Goal: Task Accomplishment & Management: Manage account settings

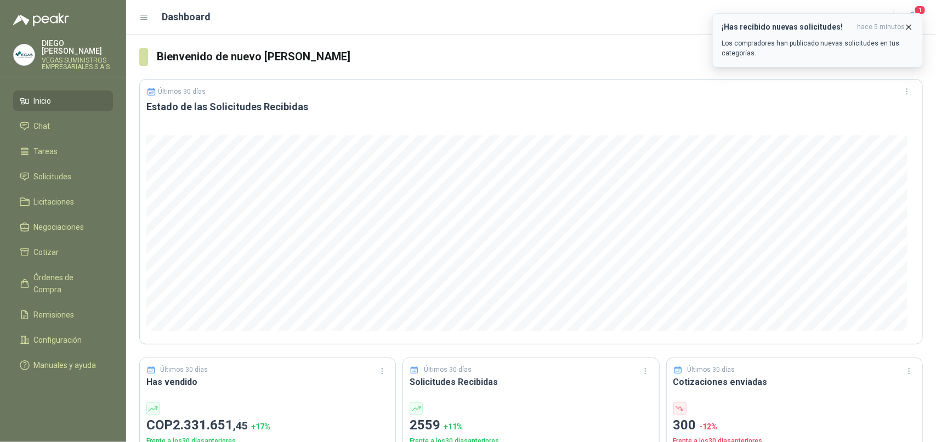
click at [910, 29] on icon "button" at bounding box center [908, 26] width 9 height 9
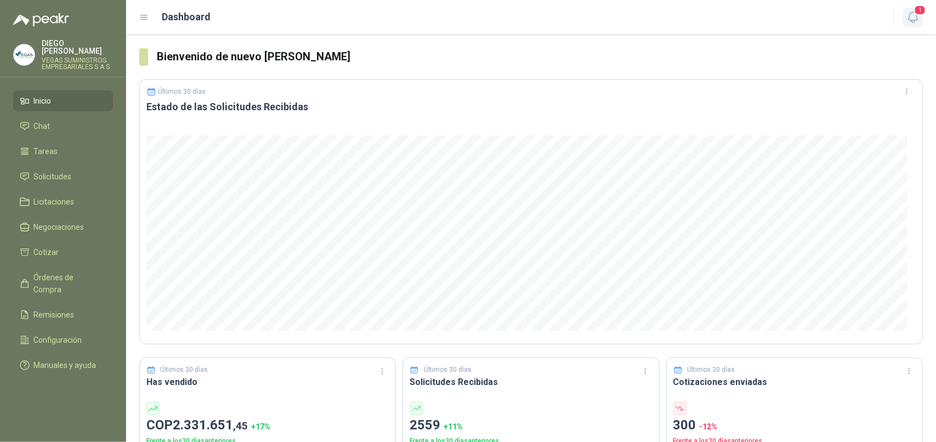
click at [913, 14] on icon "button" at bounding box center [913, 17] width 14 height 14
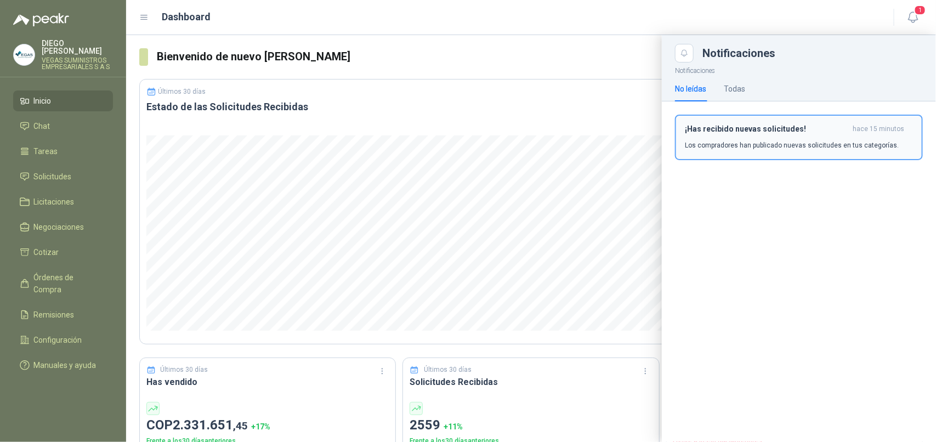
click at [842, 138] on div "¡Has recibido nuevas solicitudes! hace 15 minutos Los compradores han publicado…" at bounding box center [799, 137] width 228 height 26
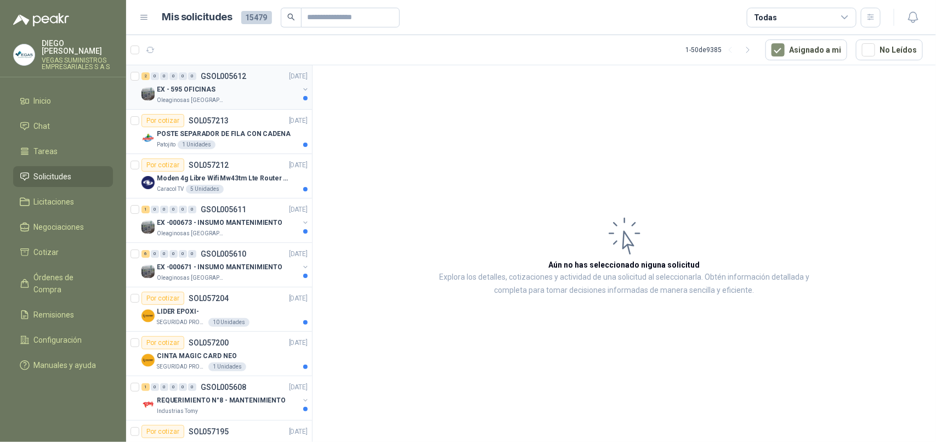
click at [215, 100] on p "Oleaginosas [GEOGRAPHIC_DATA][PERSON_NAME]" at bounding box center [191, 100] width 69 height 9
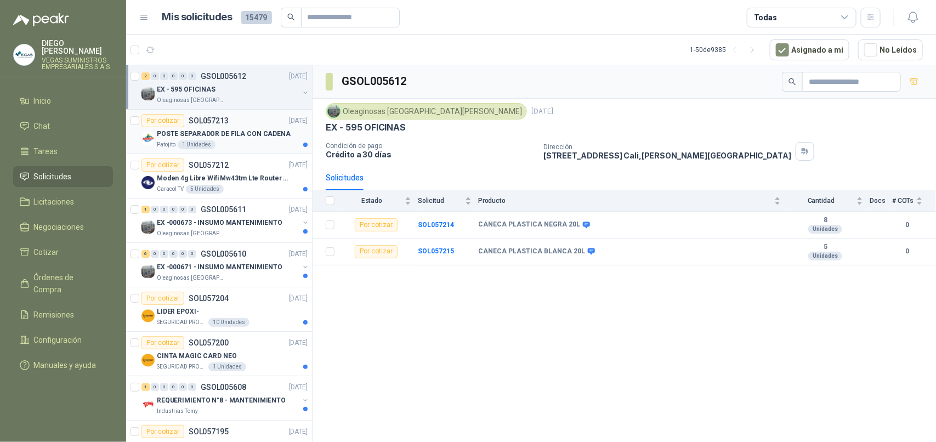
click at [270, 148] on div "Patojito 1 Unidades" at bounding box center [232, 144] width 151 height 9
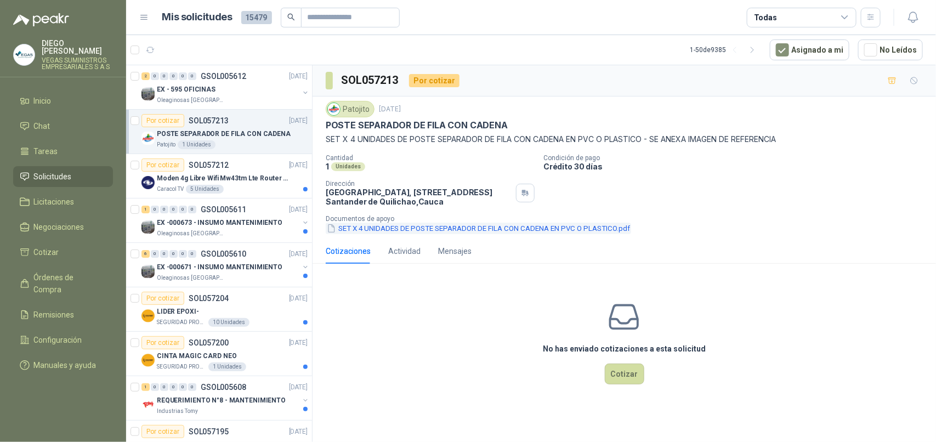
click at [435, 232] on button "SET X 4 UNIDADES DE POSTE SEPARADOR DE FILA CON CADENA EN PVC O PLASTICO.pdf" at bounding box center [478, 229] width 305 height 12
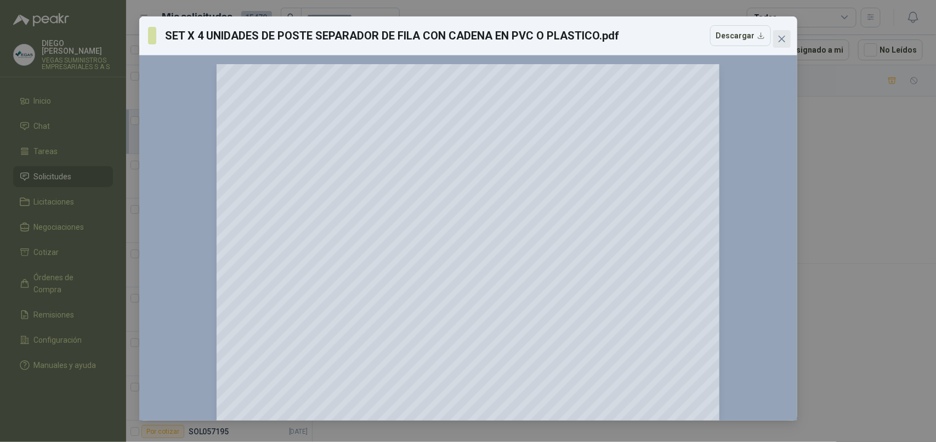
click at [779, 39] on icon "close" at bounding box center [781, 39] width 9 height 9
